Goal: Navigation & Orientation: Find specific page/section

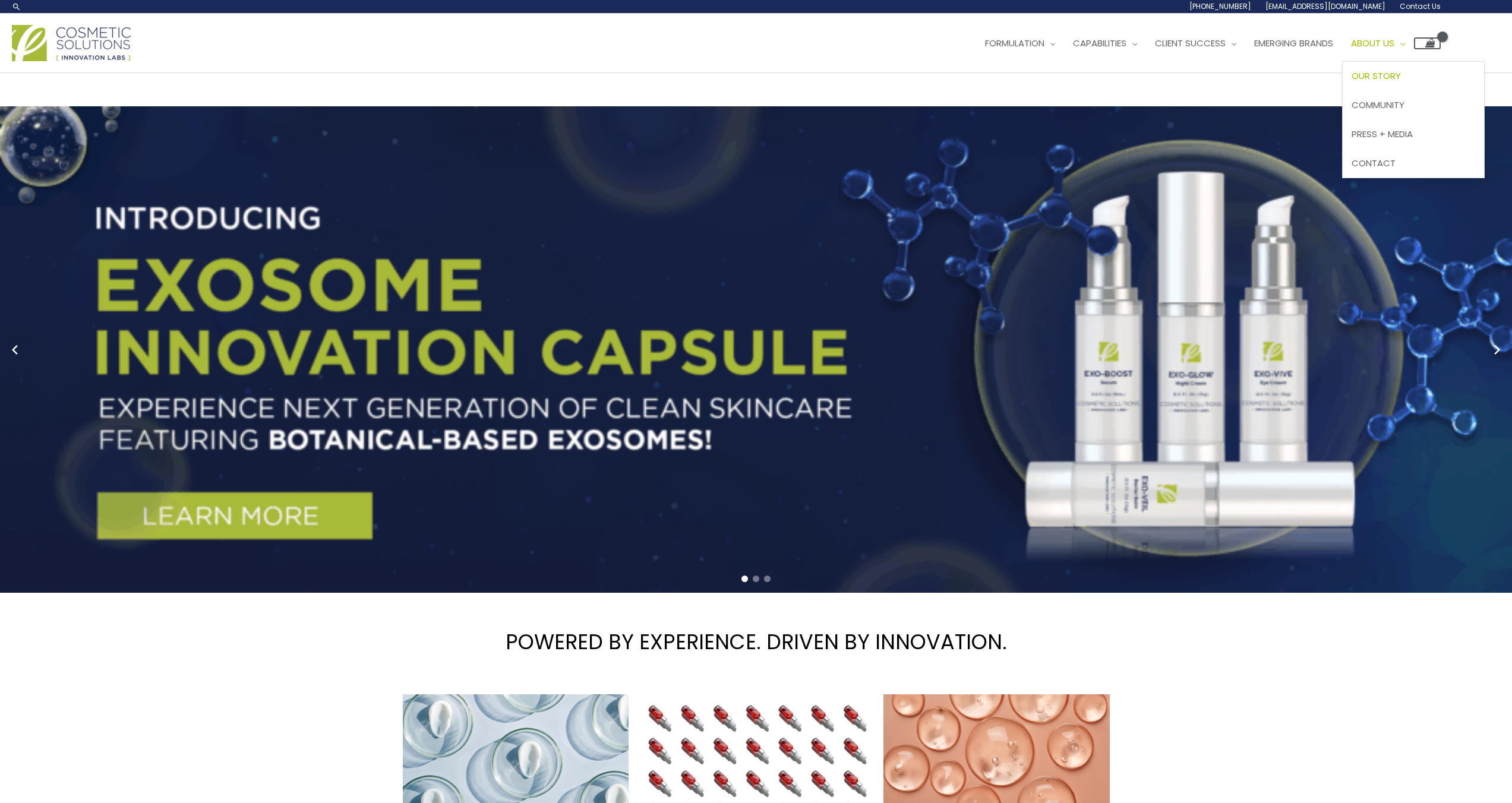
click at [1401, 78] on span "Our Story" at bounding box center [1375, 75] width 49 height 12
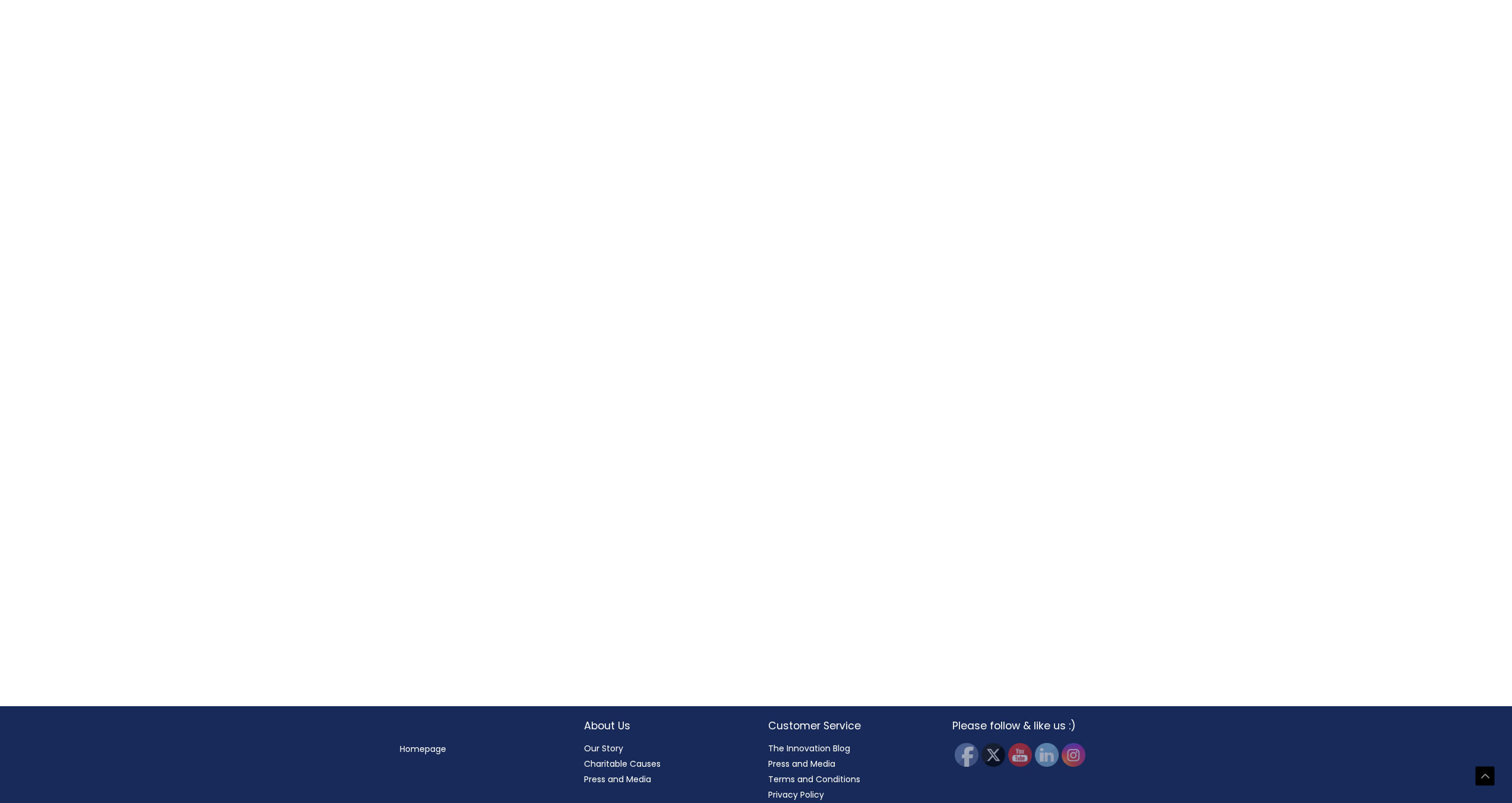
scroll to position [429, 0]
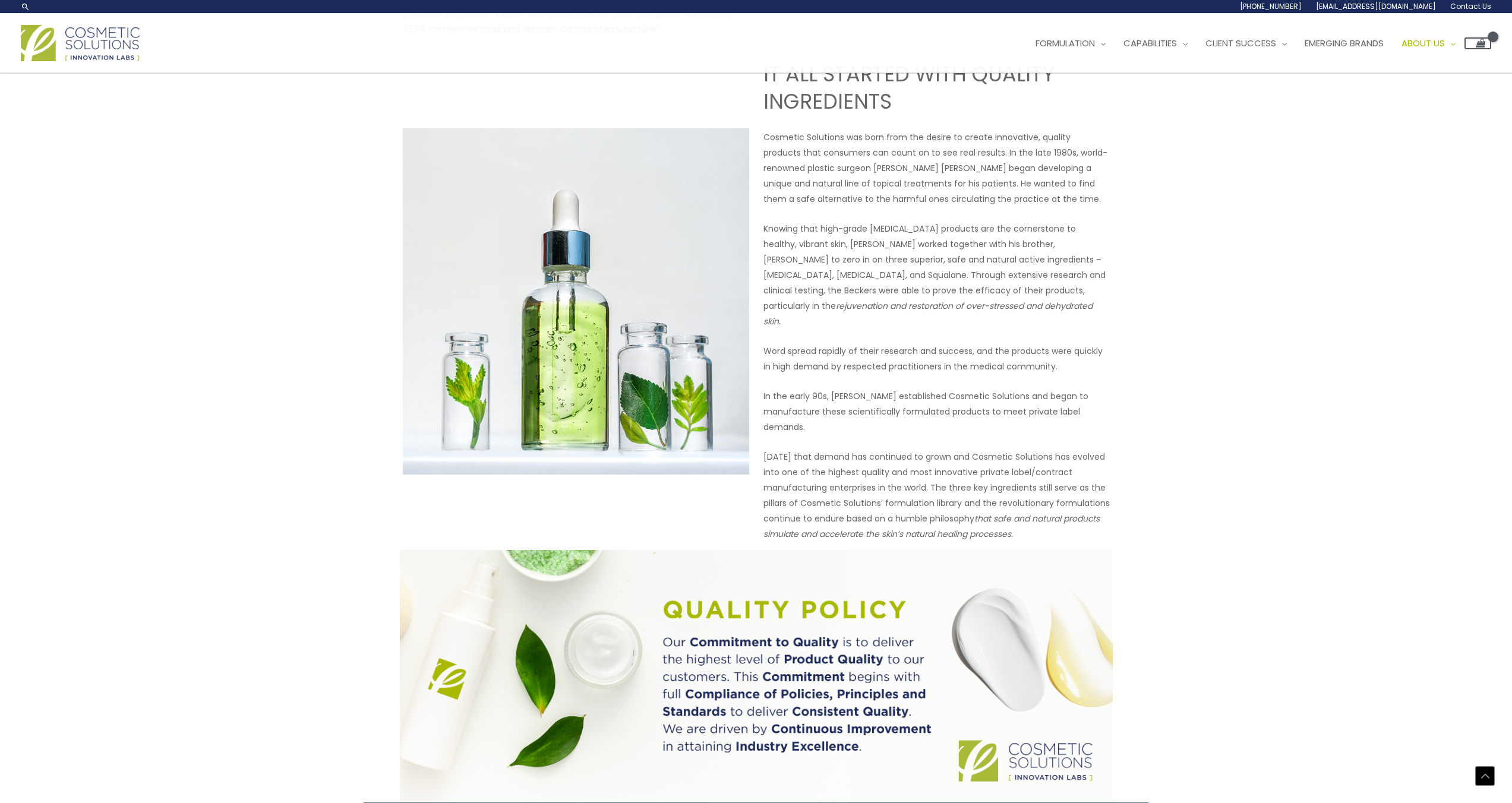
click at [52, 47] on img at bounding box center [80, 43] width 119 height 36
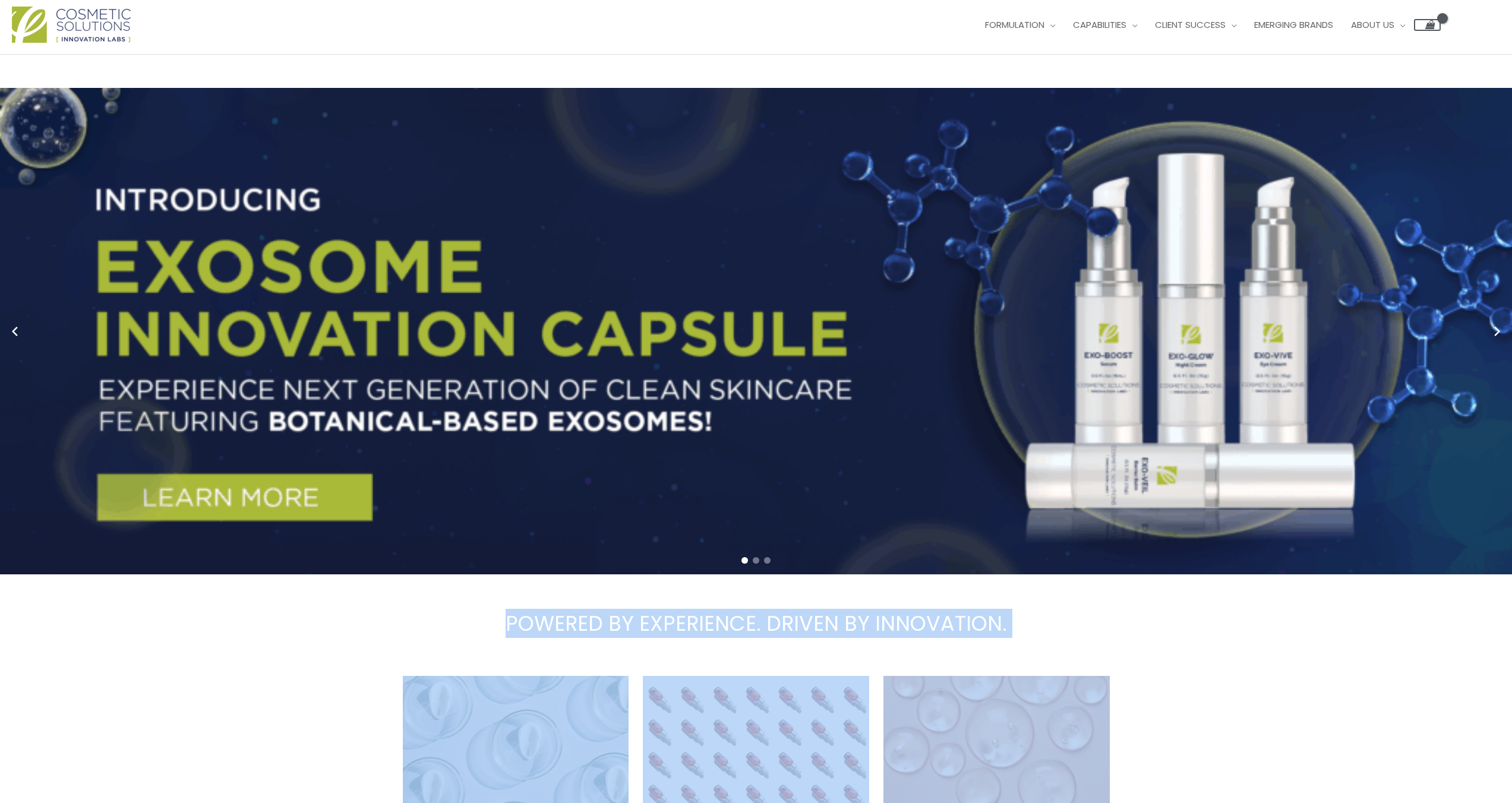
scroll to position [264, 0]
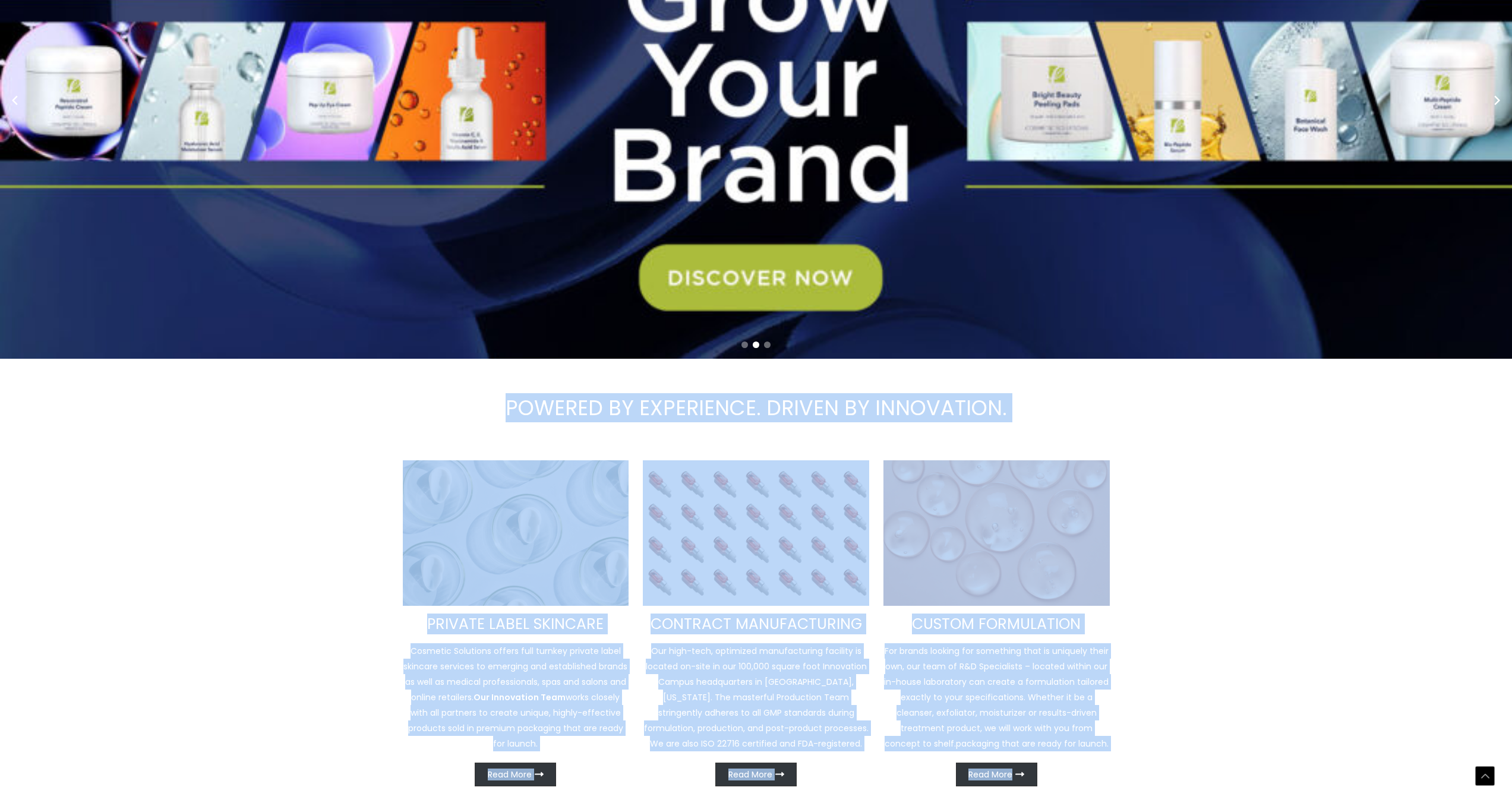
drag, startPoint x: 535, startPoint y: 668, endPoint x: 1120, endPoint y: 711, distance: 586.6
